Goal: Transaction & Acquisition: Purchase product/service

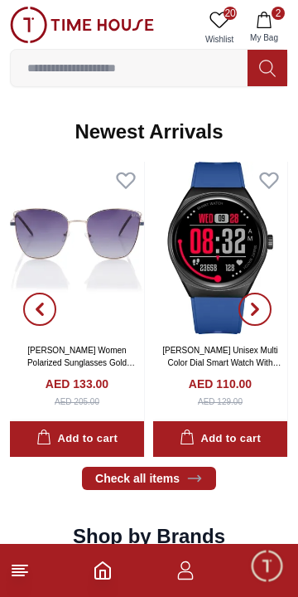
click at [269, 22] on icon "button" at bounding box center [264, 20] width 17 height 17
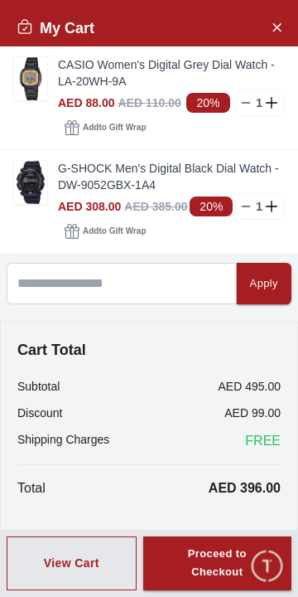
click at [24, 82] on img at bounding box center [30, 78] width 33 height 43
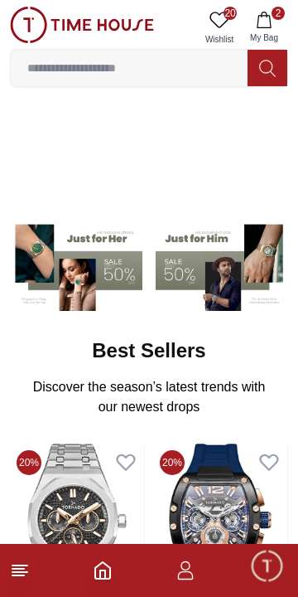
scroll to position [781, 0]
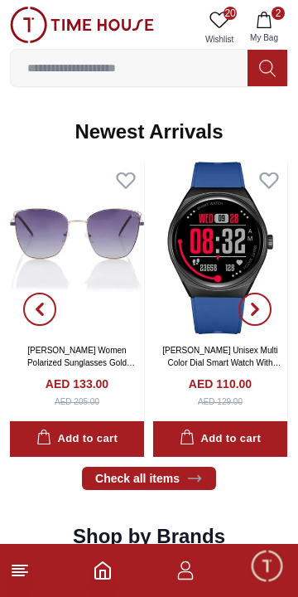
click at [75, 65] on input at bounding box center [129, 67] width 237 height 33
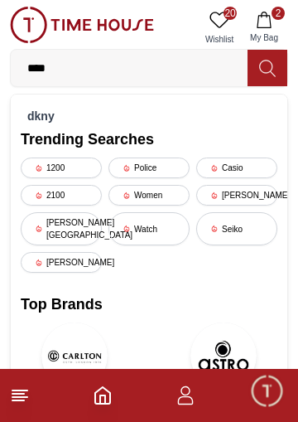
type input "****"
click at [52, 117] on div "dkny" at bounding box center [149, 115] width 257 height 23
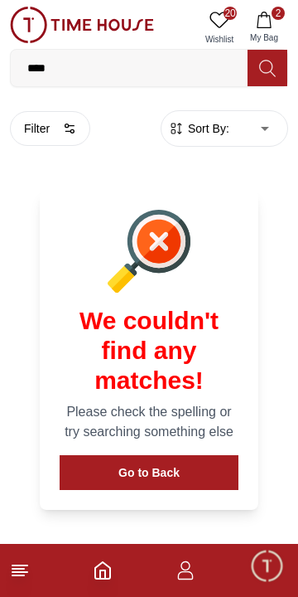
scroll to position [107, 0]
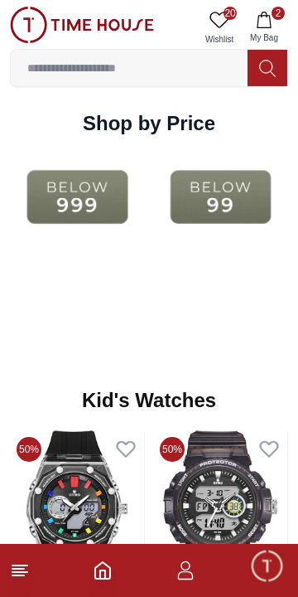
scroll to position [1886, 0]
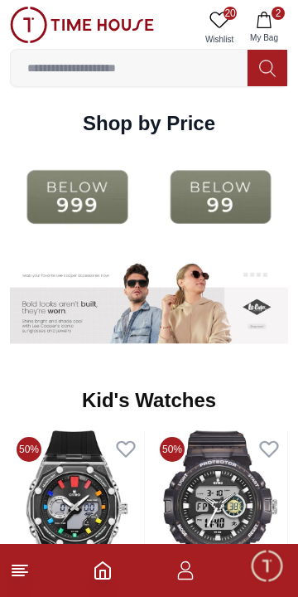
click at [241, 192] on img at bounding box center [220, 196] width 135 height 87
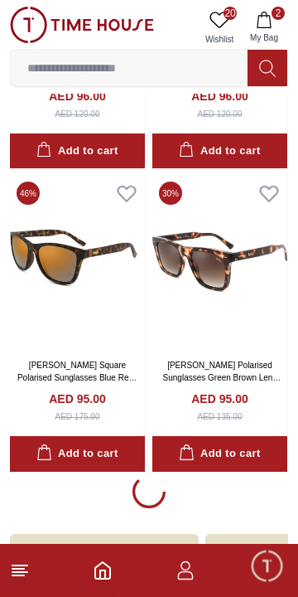
scroll to position [2746, 0]
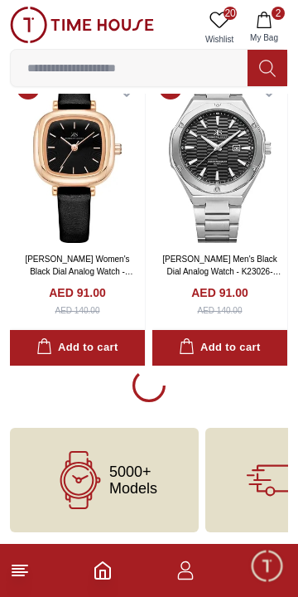
scroll to position [5890, 0]
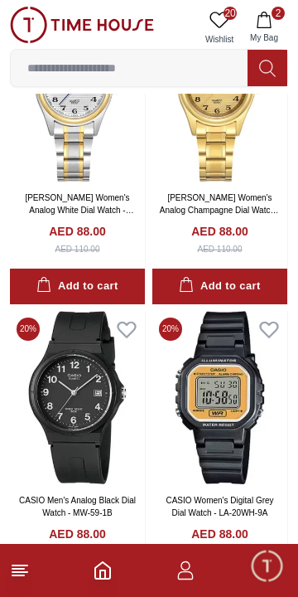
scroll to position [7481, 0]
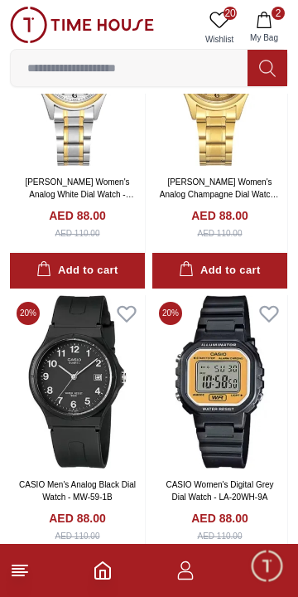
click at [222, 487] on link "CASIO Women's Digital Grey Dial Watch - LA-20WH-9A" at bounding box center [220, 491] width 108 height 22
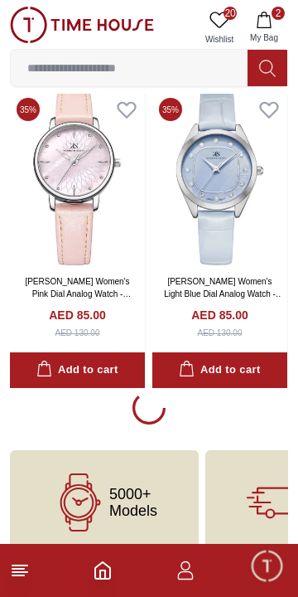
scroll to position [8895, 0]
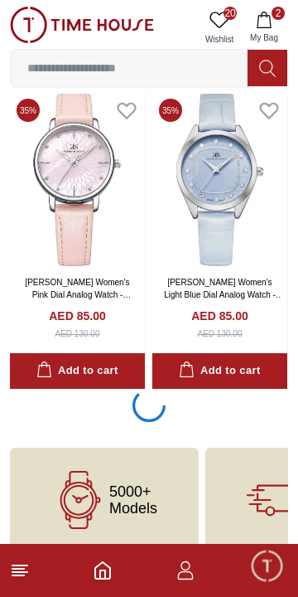
scroll to position [8912, 0]
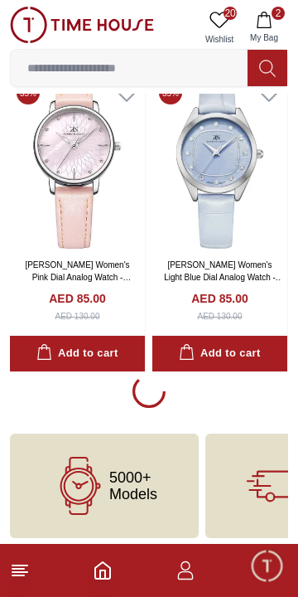
scroll to position [8916, 0]
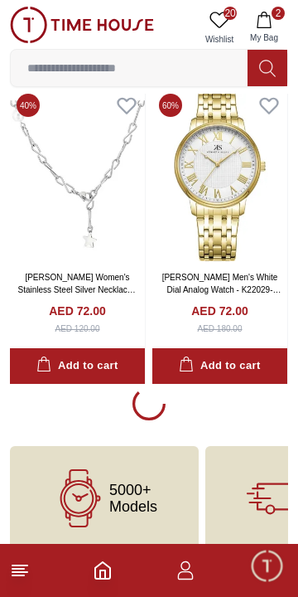
scroll to position [11923, 0]
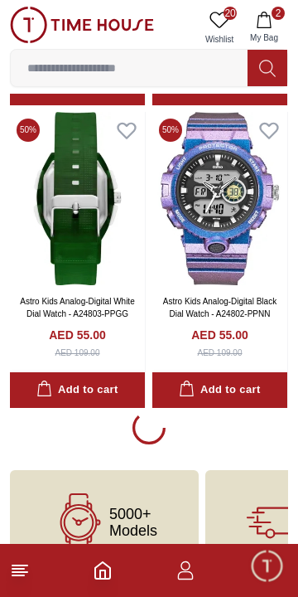
scroll to position [14943, 0]
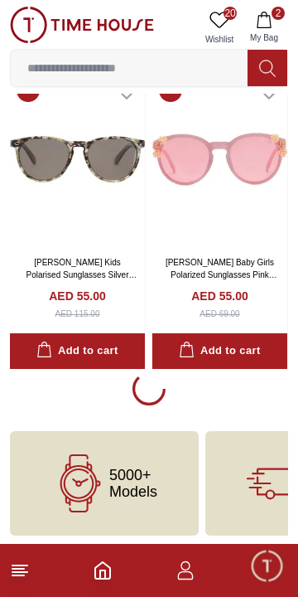
scroll to position [18008, 0]
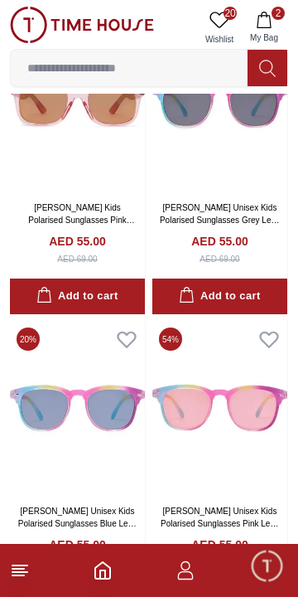
scroll to position [21037, 0]
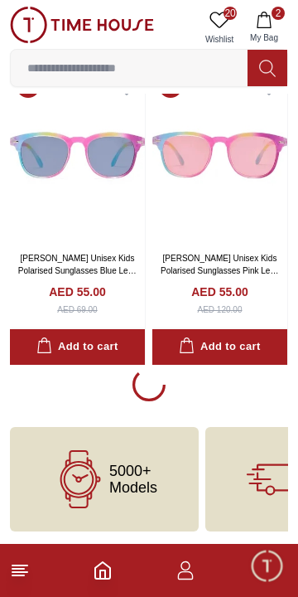
scroll to position [20995, 0]
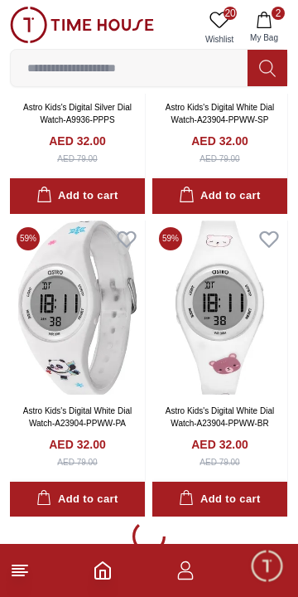
scroll to position [23918, 0]
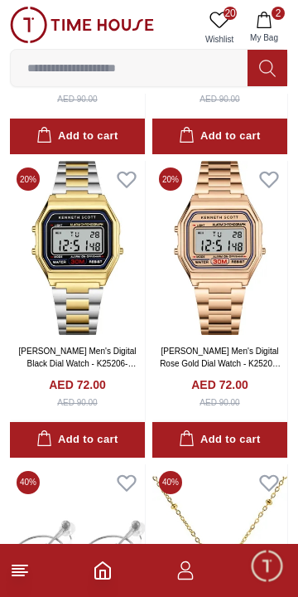
scroll to position [11072, 0]
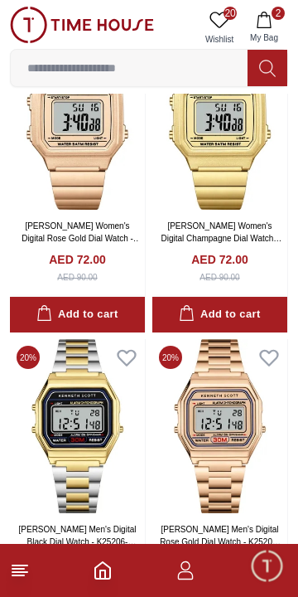
click at [218, 20] on icon at bounding box center [220, 20] width 20 height 20
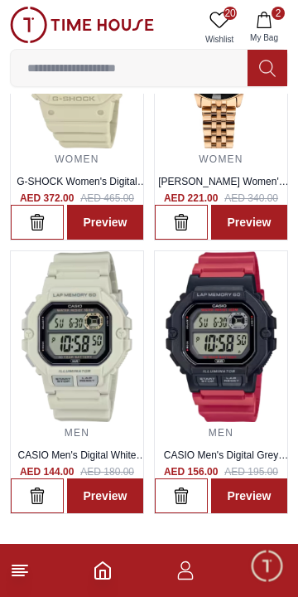
scroll to position [2481, 0]
